Goal: Check status: Check status

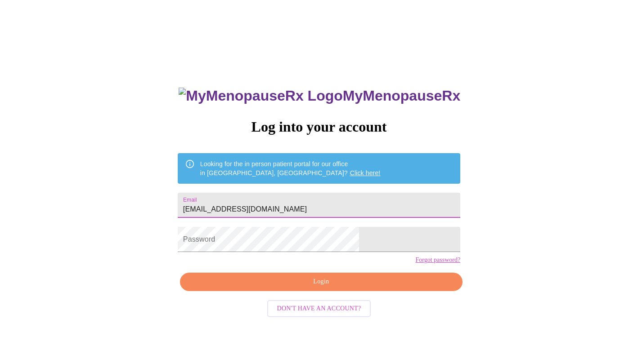
type input "[EMAIL_ADDRESS][DOMAIN_NAME]"
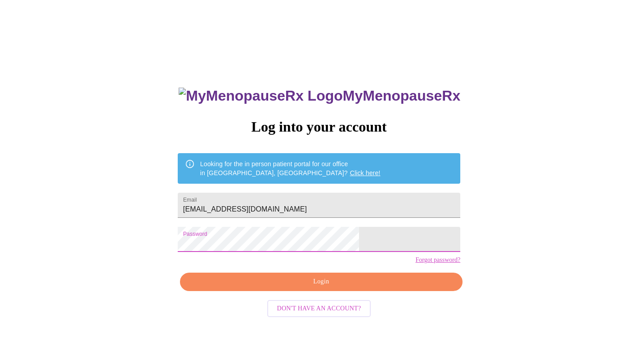
click at [311, 288] on span "Login" at bounding box center [321, 282] width 262 height 11
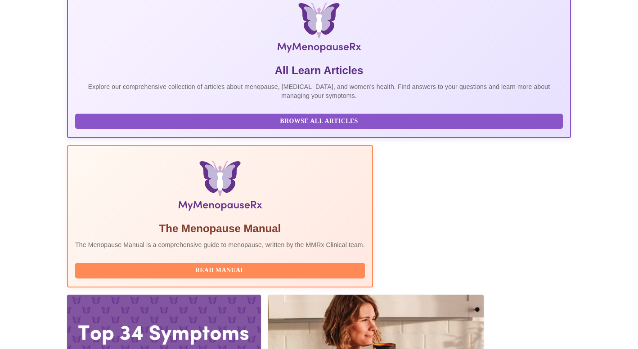
scroll to position [142, 0]
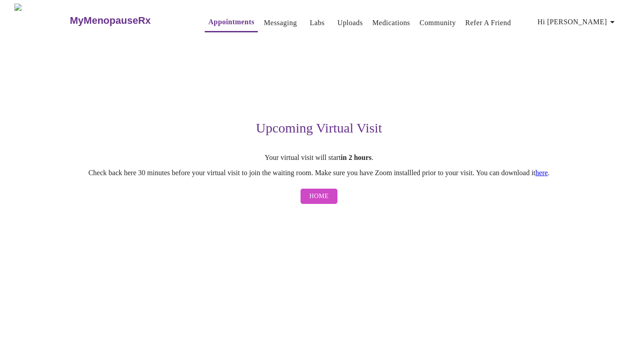
click at [548, 172] on link "here" at bounding box center [541, 173] width 13 height 8
